Goal: Check status: Check status

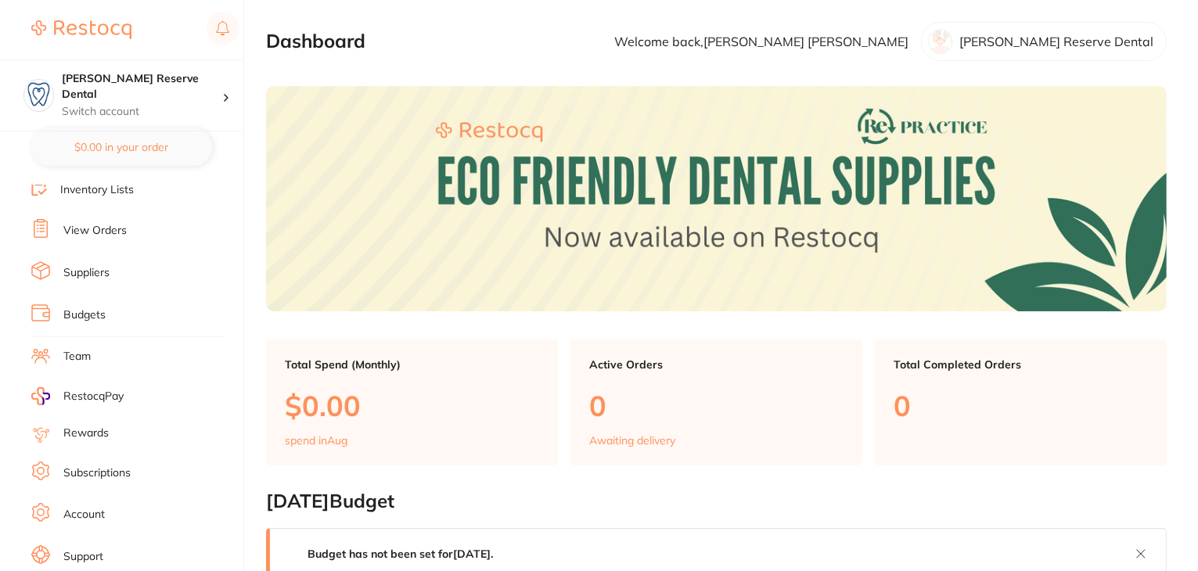
scroll to position [157, 0]
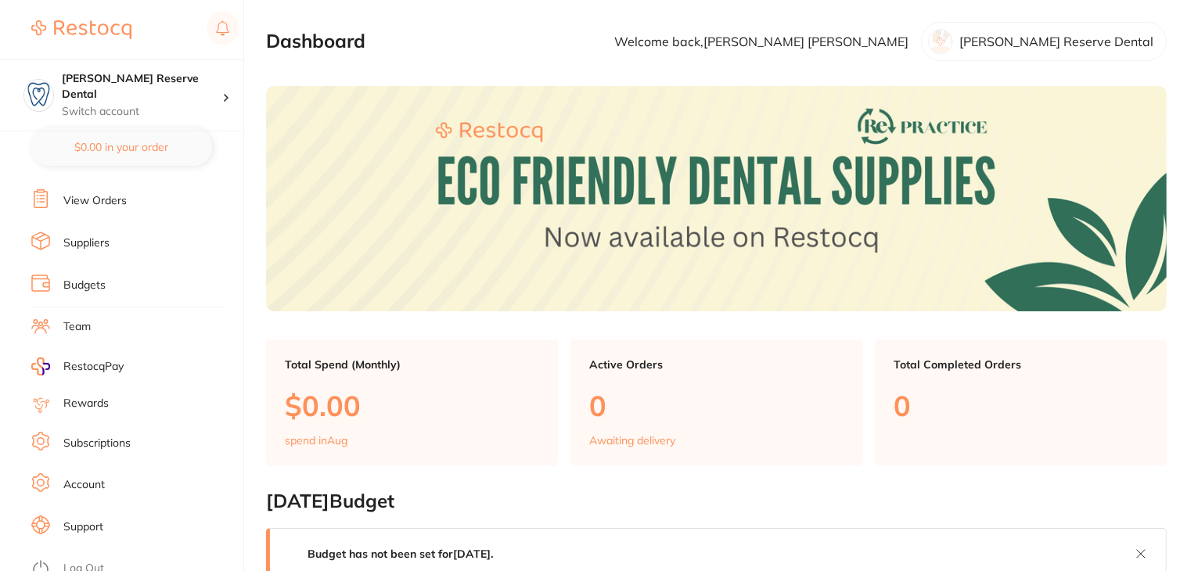
click at [103, 438] on link "Subscriptions" at bounding box center [96, 444] width 67 height 16
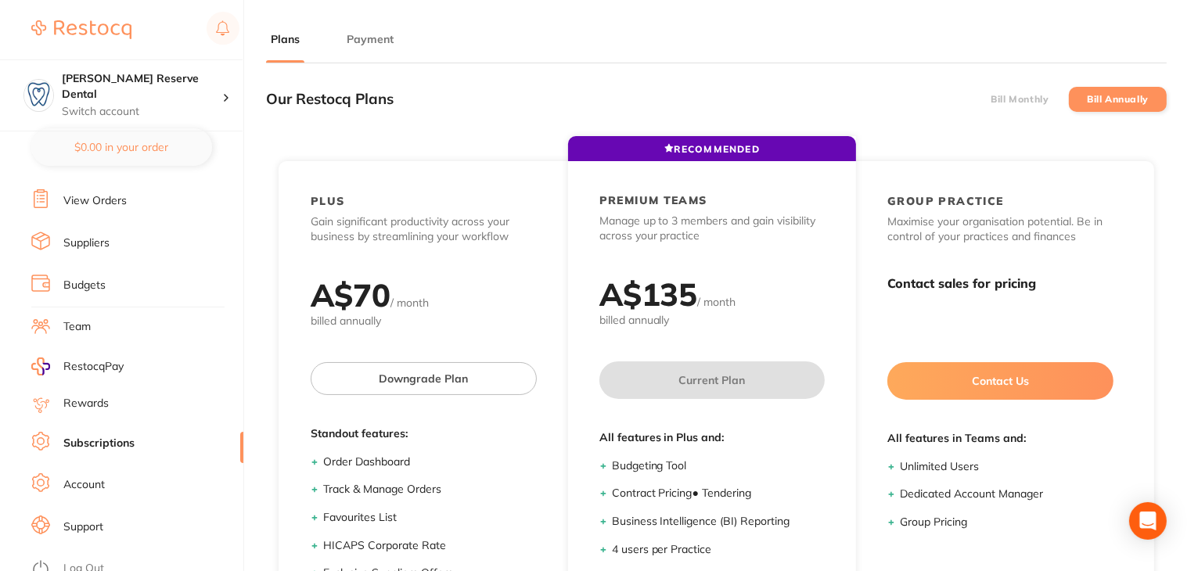
click at [368, 39] on button "Payment" at bounding box center [370, 39] width 56 height 15
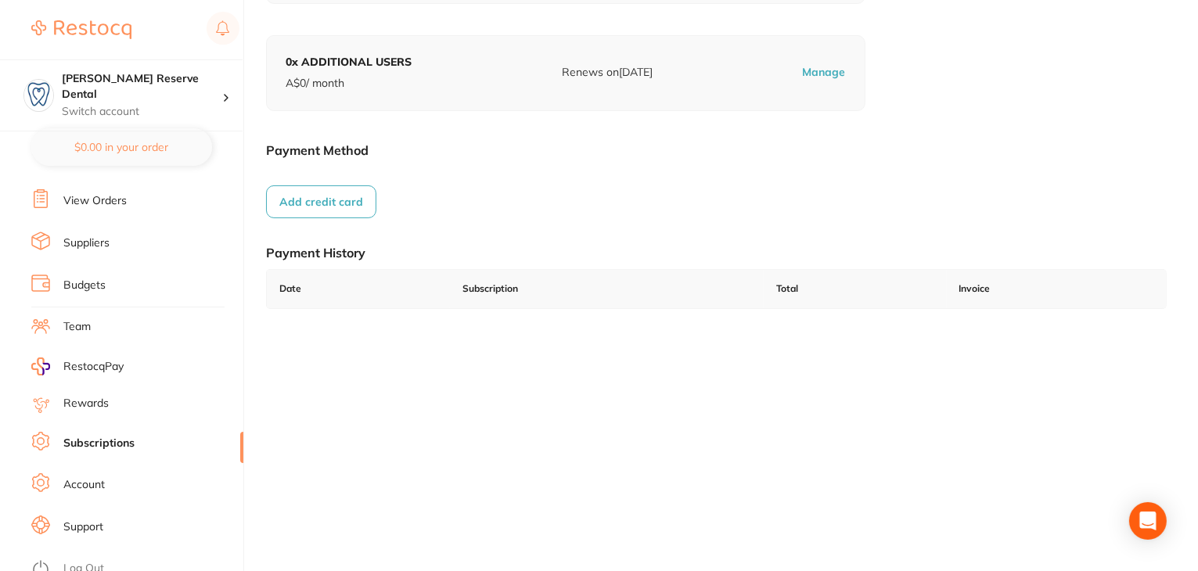
scroll to position [216, 0]
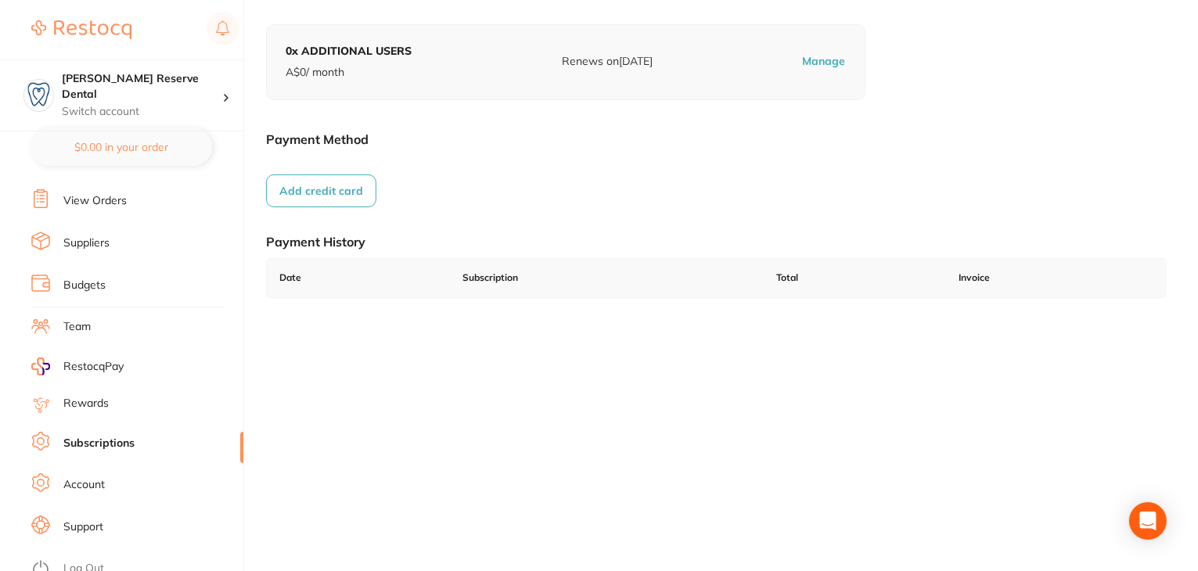
click at [71, 561] on link "Log Out" at bounding box center [83, 569] width 41 height 16
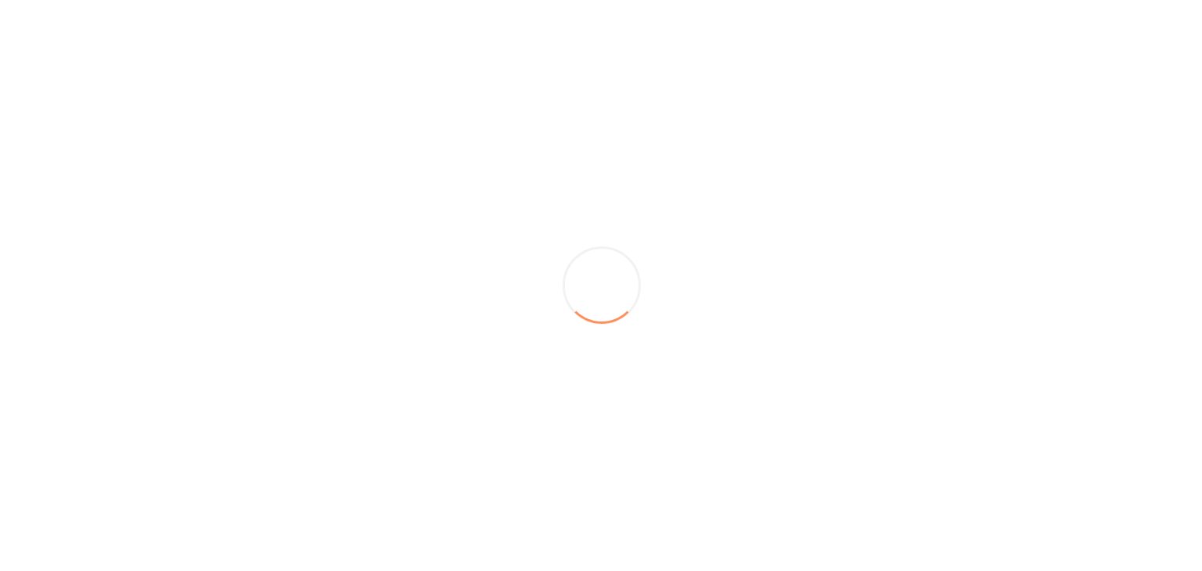
scroll to position [0, 0]
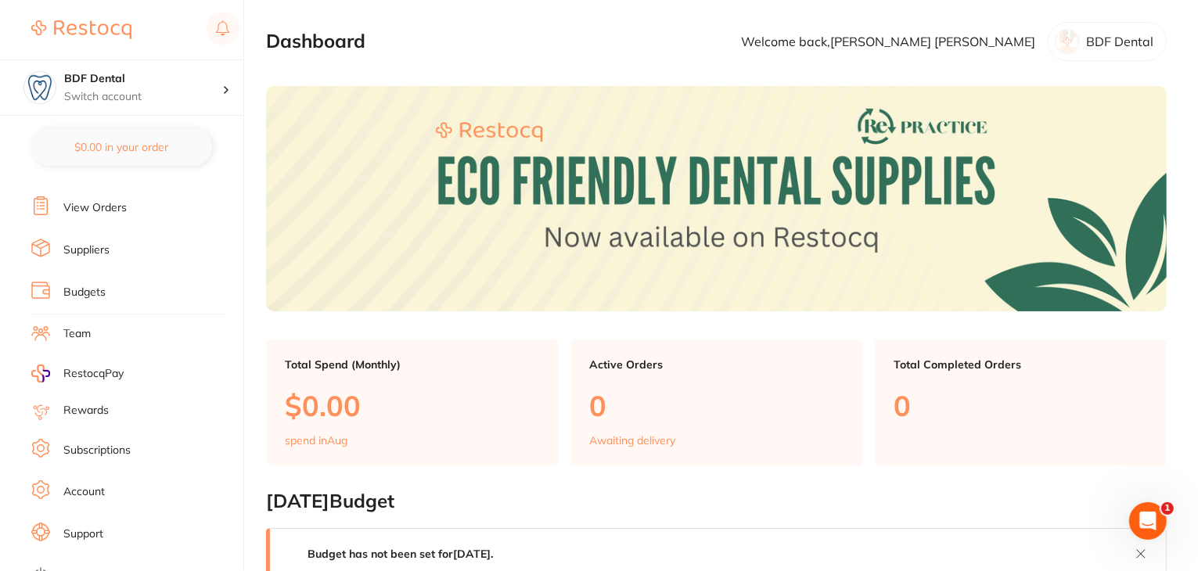
scroll to position [157, 0]
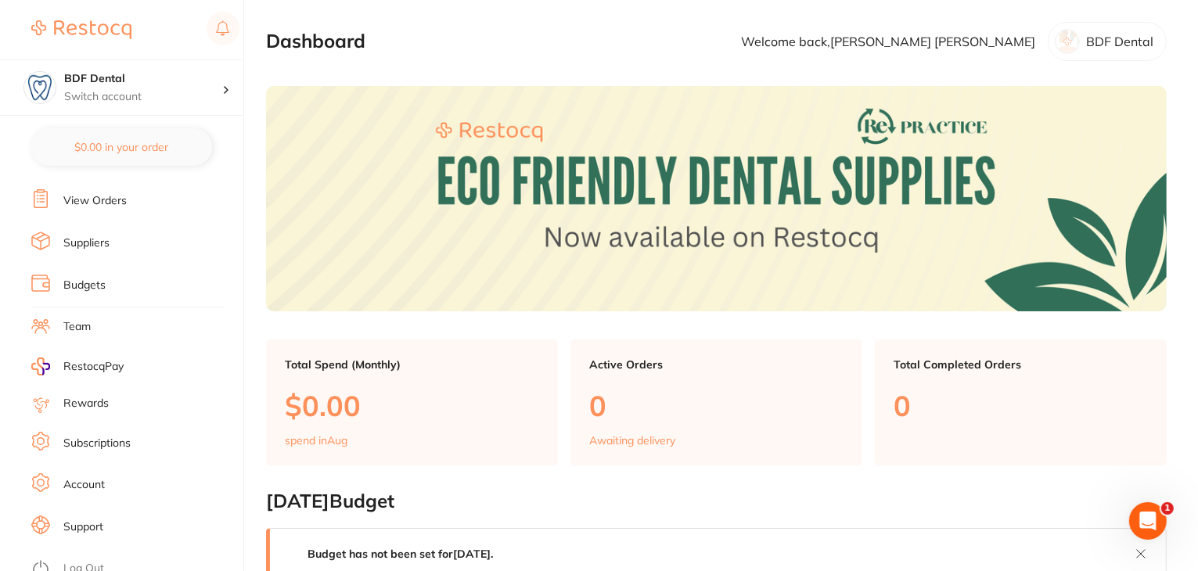
click at [85, 436] on link "Subscriptions" at bounding box center [96, 444] width 67 height 16
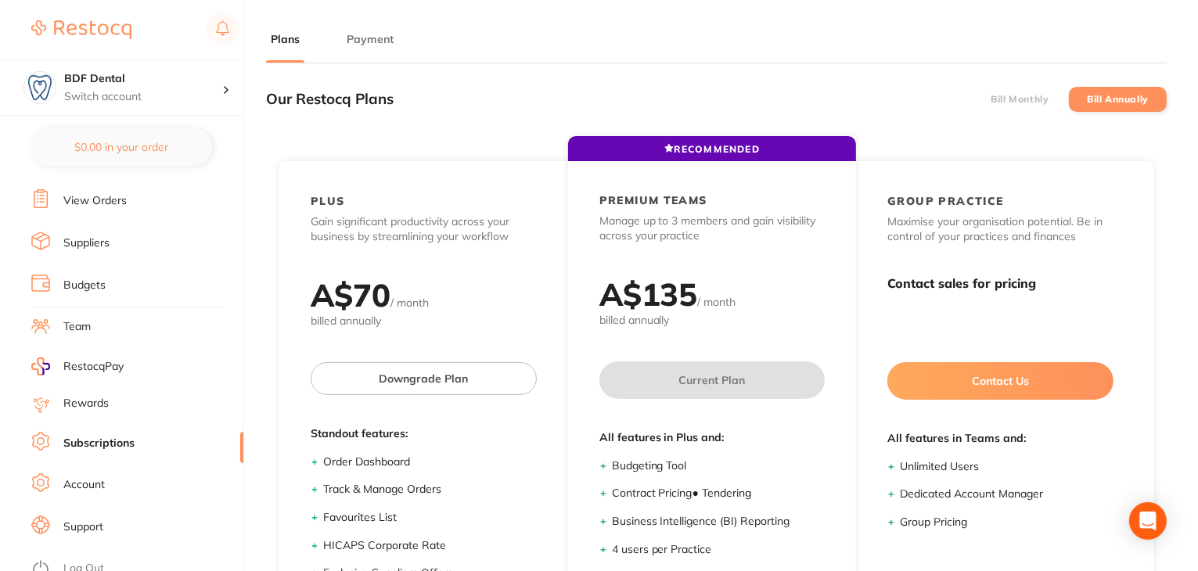
click at [375, 37] on button "Payment" at bounding box center [370, 39] width 56 height 15
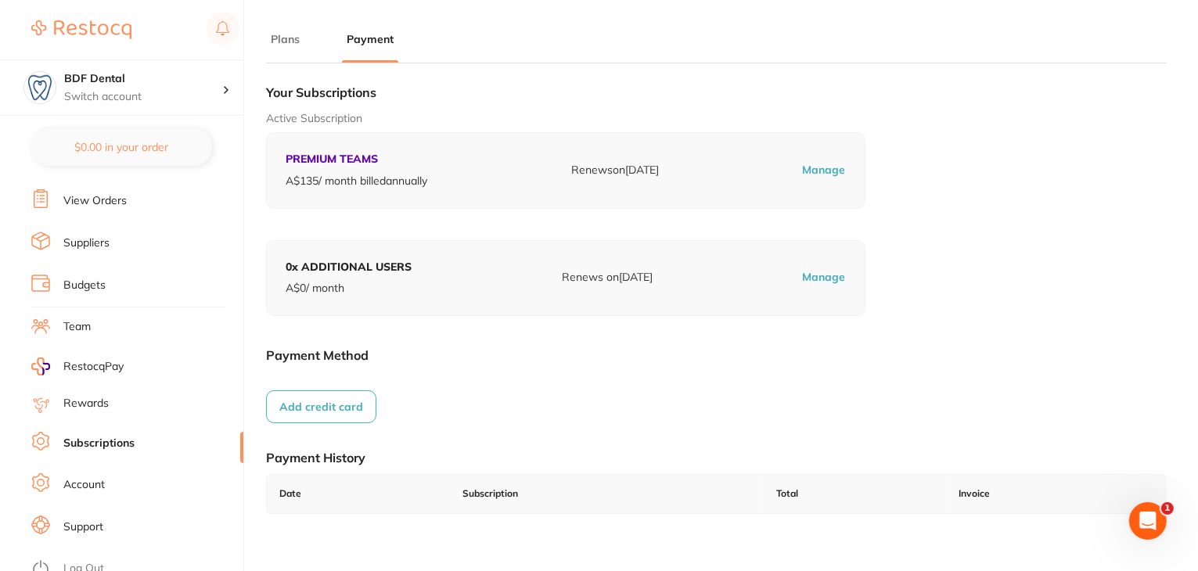
click at [91, 561] on link "Log Out" at bounding box center [83, 569] width 41 height 16
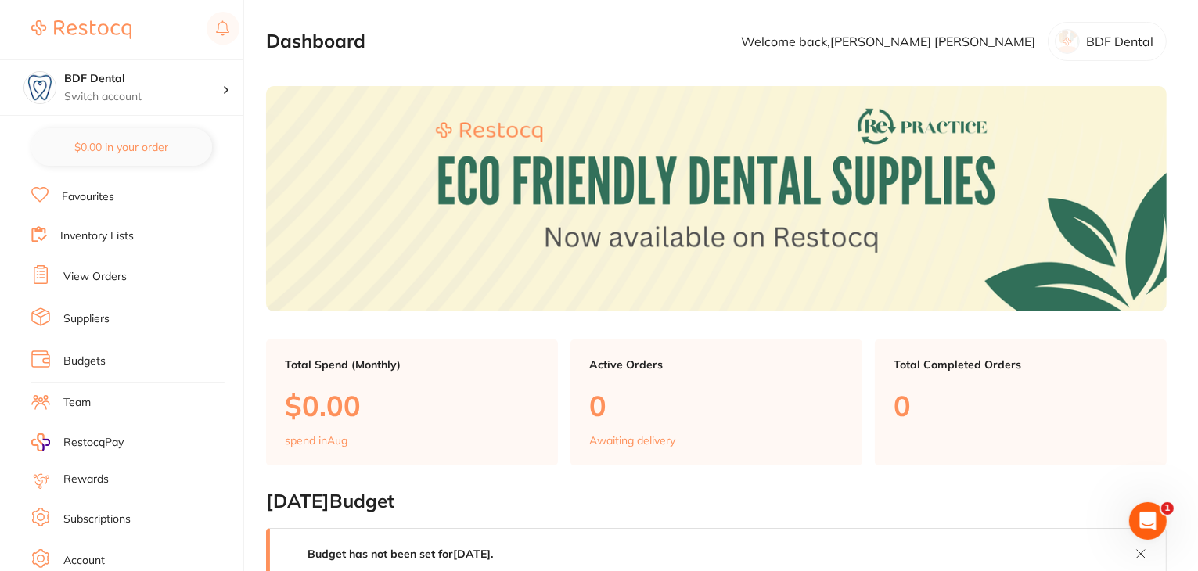
scroll to position [157, 0]
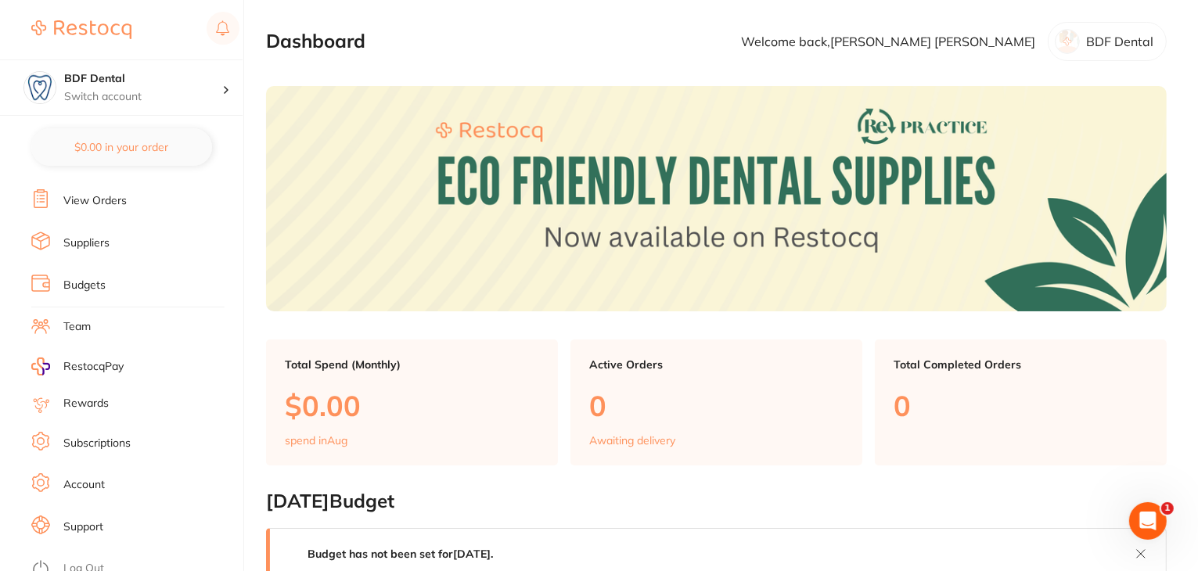
click at [96, 436] on link "Subscriptions" at bounding box center [96, 444] width 67 height 16
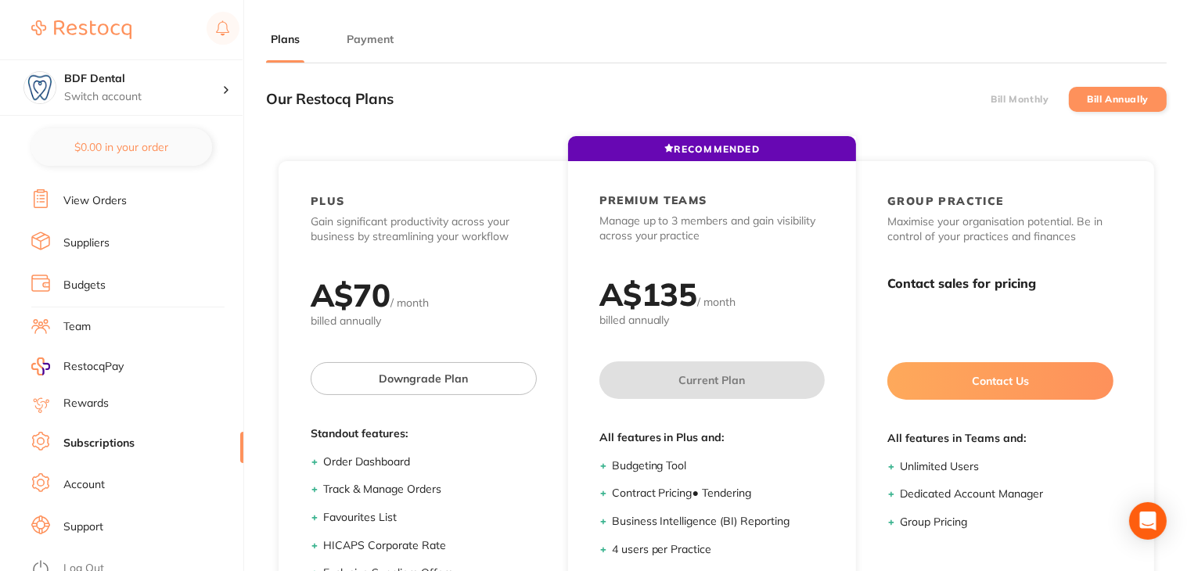
click at [375, 48] on li "Payment" at bounding box center [370, 46] width 56 height 31
click at [376, 41] on button "Payment" at bounding box center [370, 39] width 56 height 15
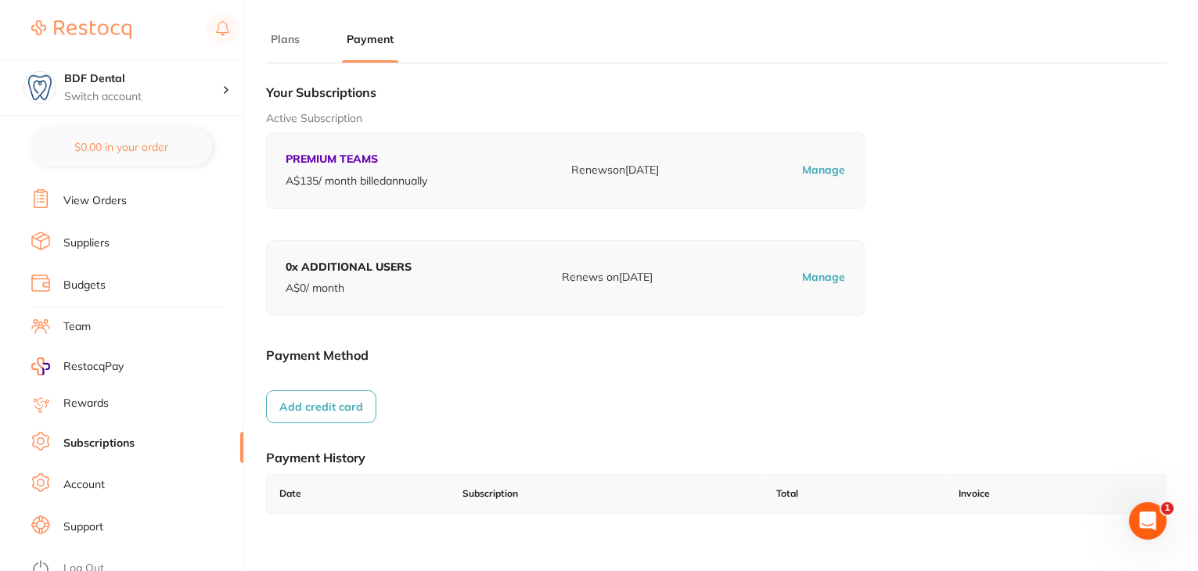
click at [85, 561] on link "Log Out" at bounding box center [83, 569] width 41 height 16
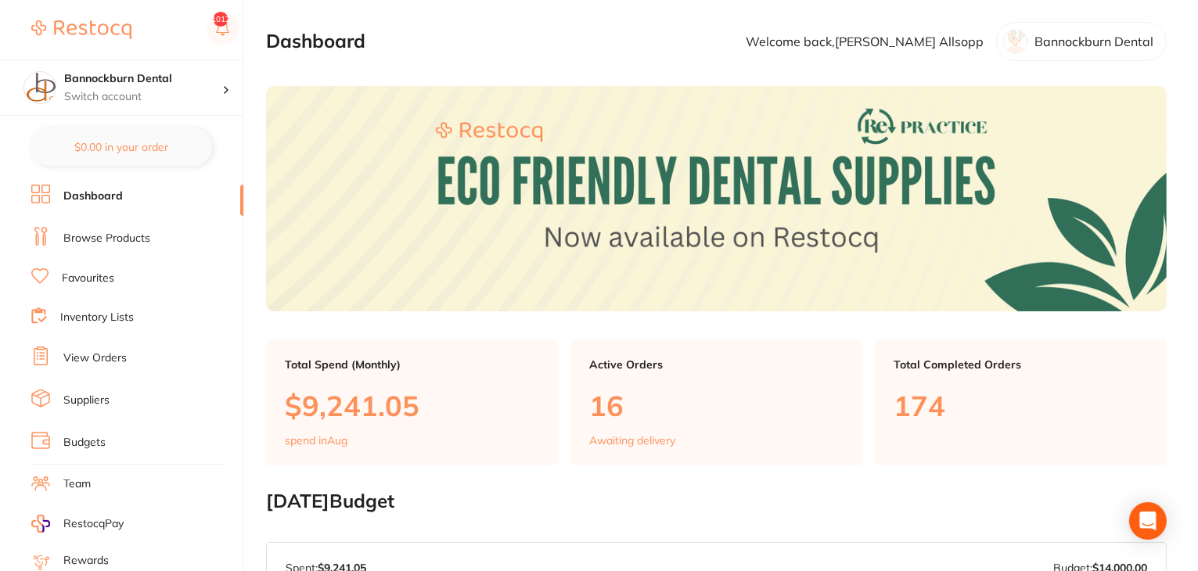
click at [96, 358] on link "View Orders" at bounding box center [94, 359] width 63 height 16
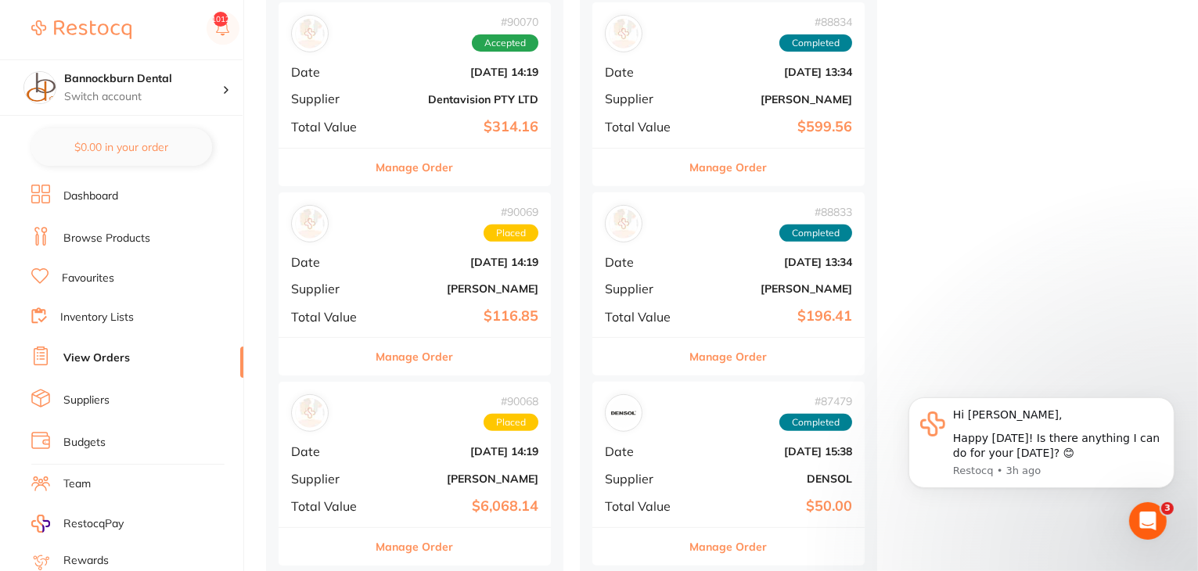
scroll to position [783, 0]
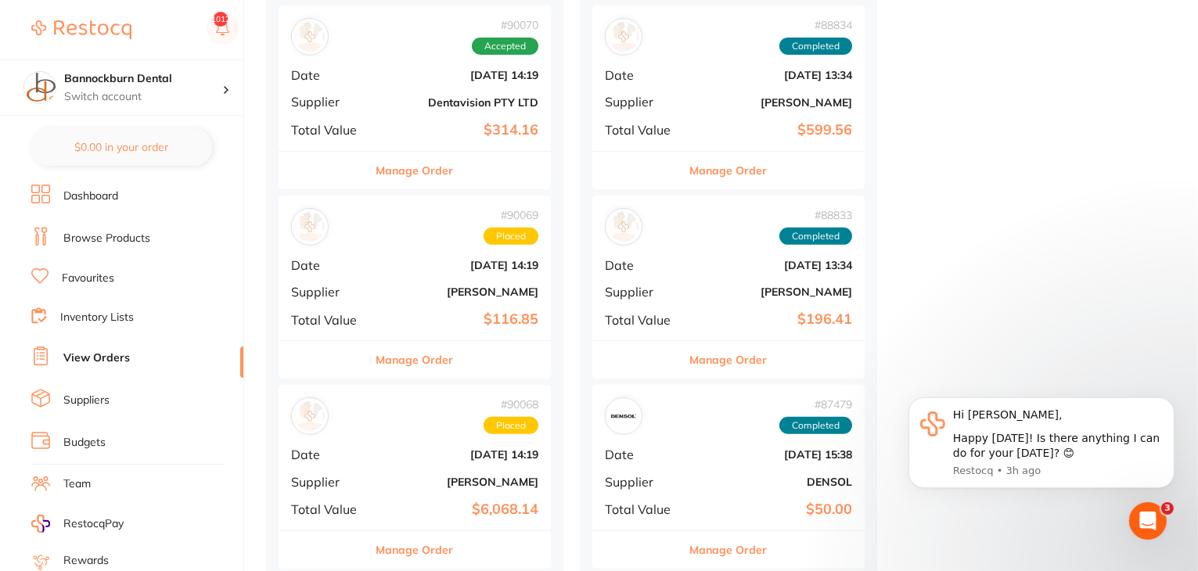
click at [393, 361] on button "Manage Order" at bounding box center [414, 360] width 77 height 38
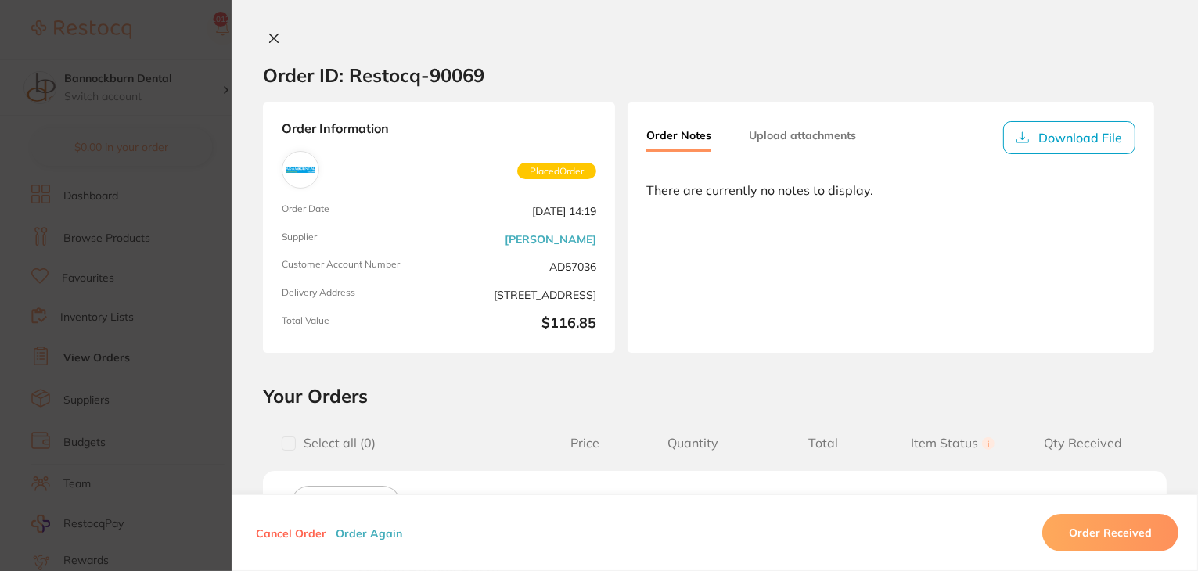
click at [268, 35] on icon at bounding box center [274, 38] width 13 height 13
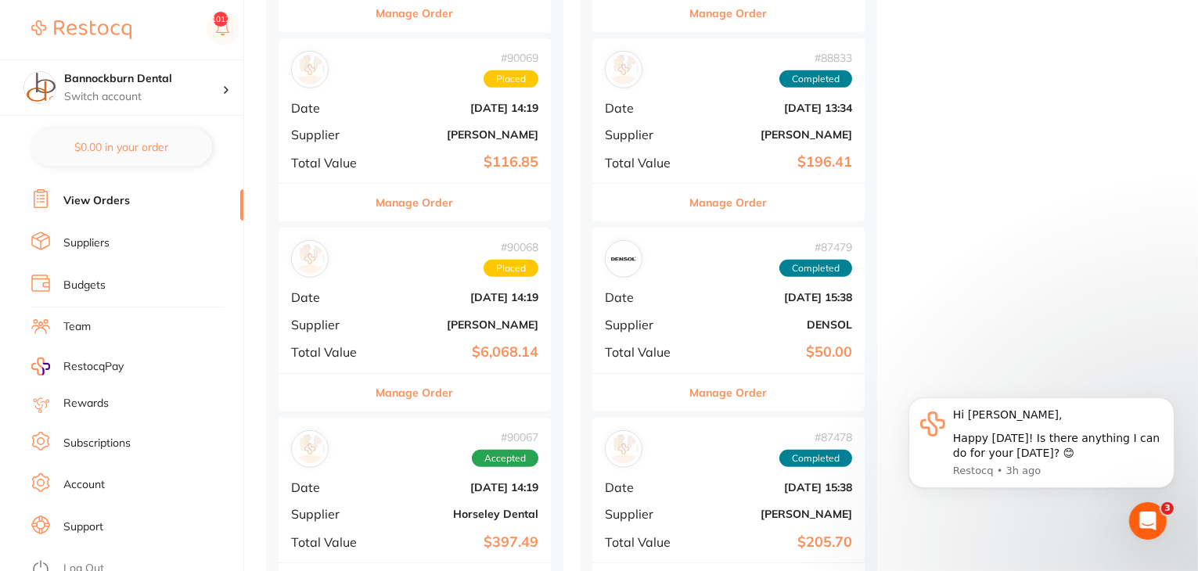
scroll to position [1174, 0]
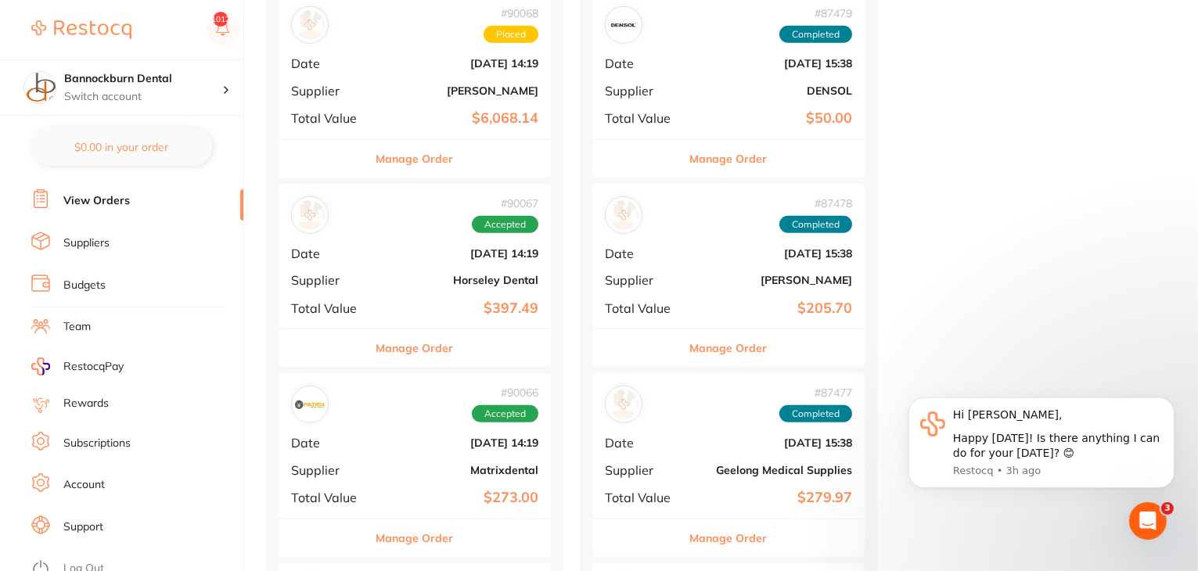
click at [81, 561] on link "Log Out" at bounding box center [83, 569] width 41 height 16
